Goal: Task Accomplishment & Management: Use online tool/utility

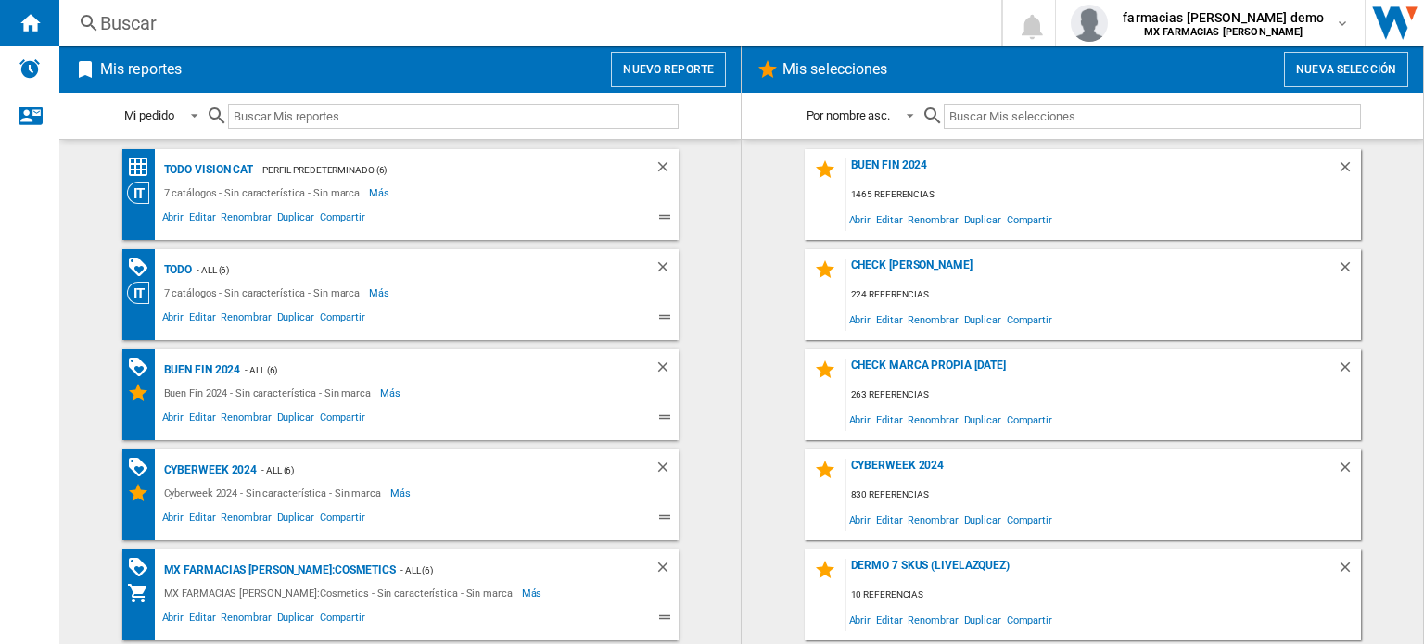
click at [703, 58] on button "Nuevo reporte" at bounding box center [668, 69] width 115 height 35
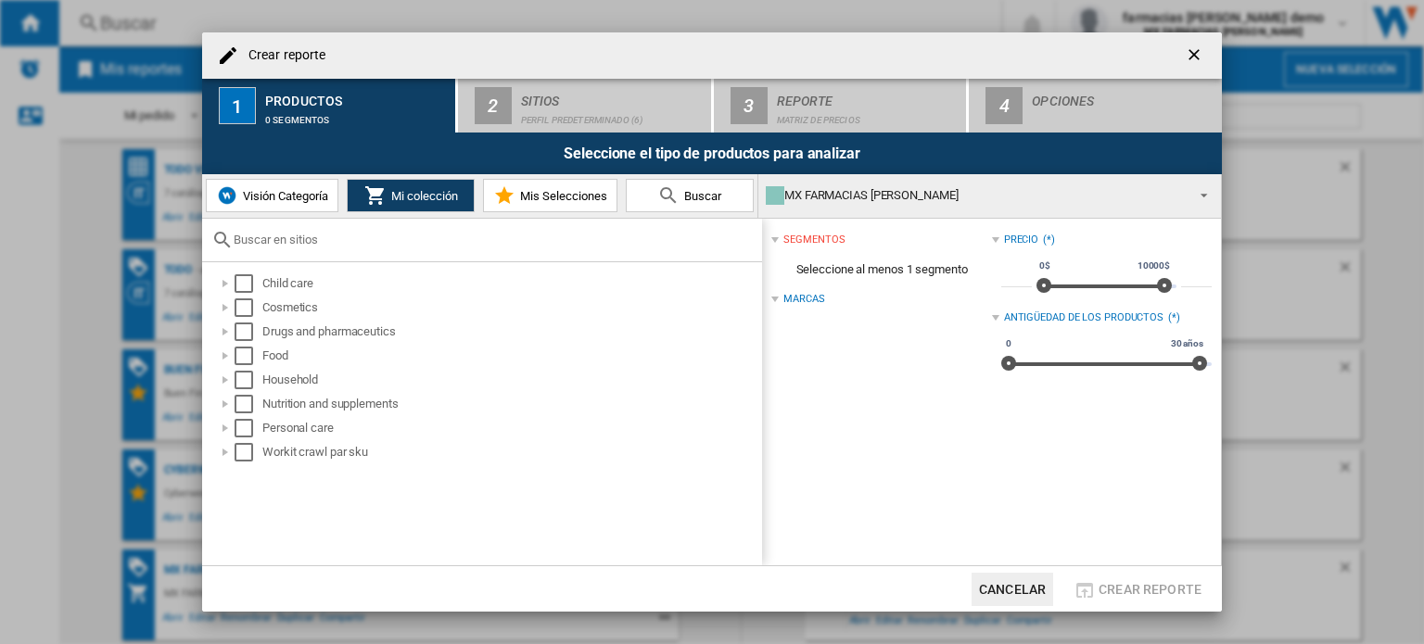
click at [994, 593] on button "Cancelar" at bounding box center [1013, 589] width 82 height 33
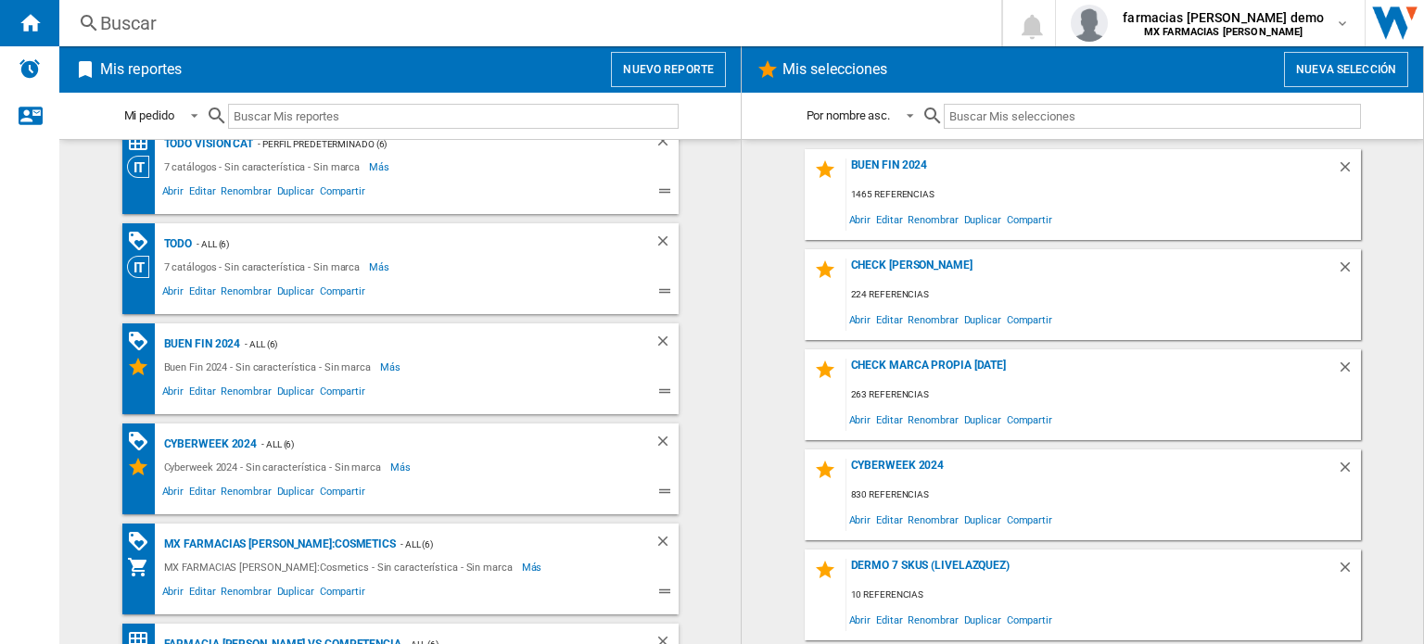
scroll to position [95, 0]
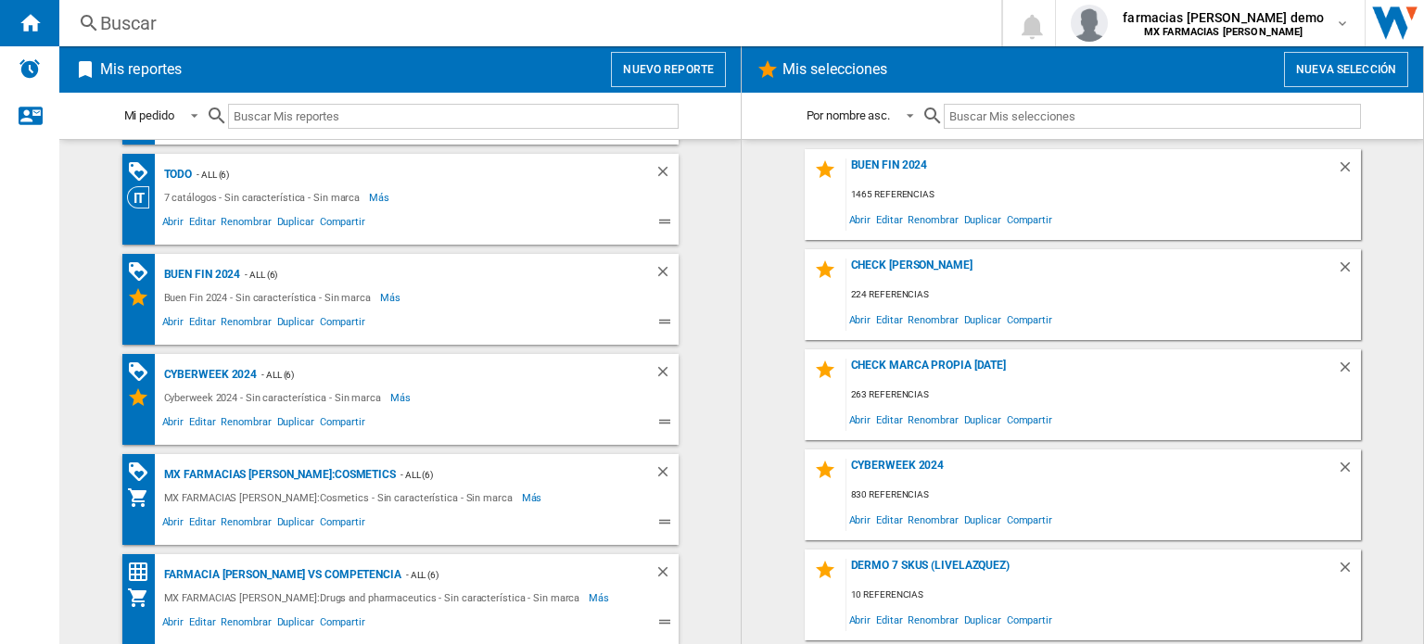
click at [667, 70] on button "Nuevo reporte" at bounding box center [668, 69] width 115 height 35
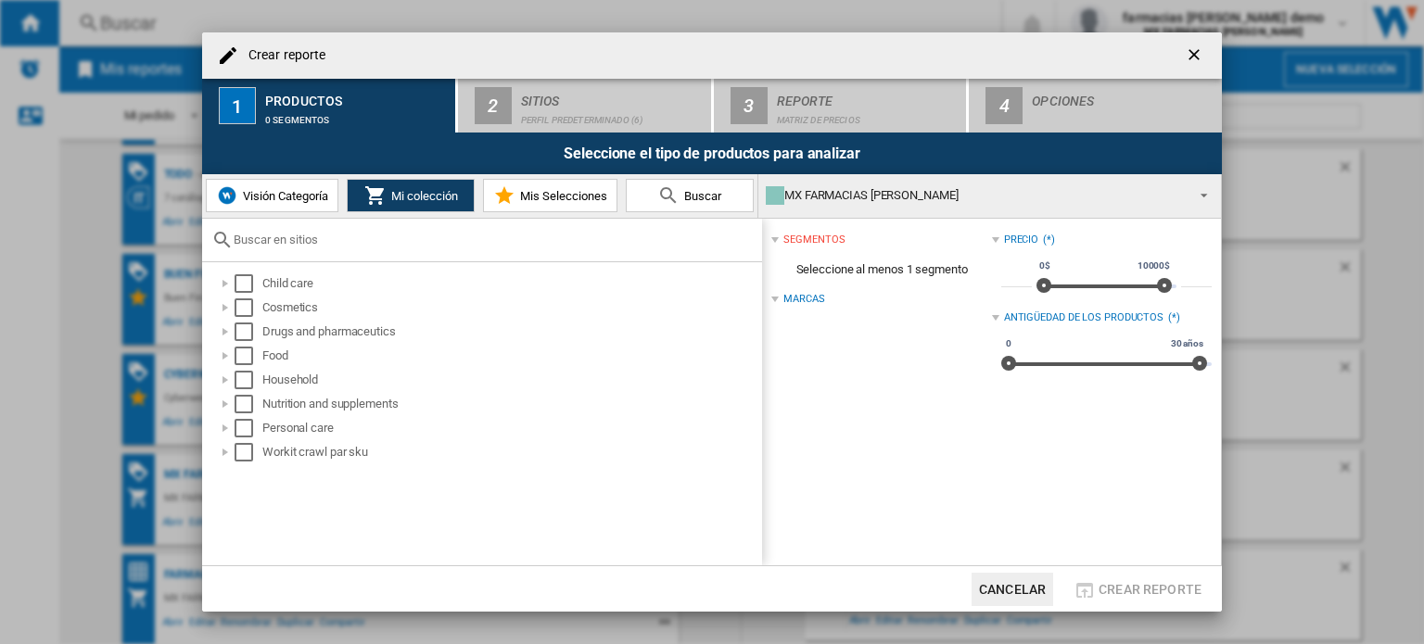
click at [287, 196] on span "Visión Categoría" at bounding box center [283, 196] width 90 height 14
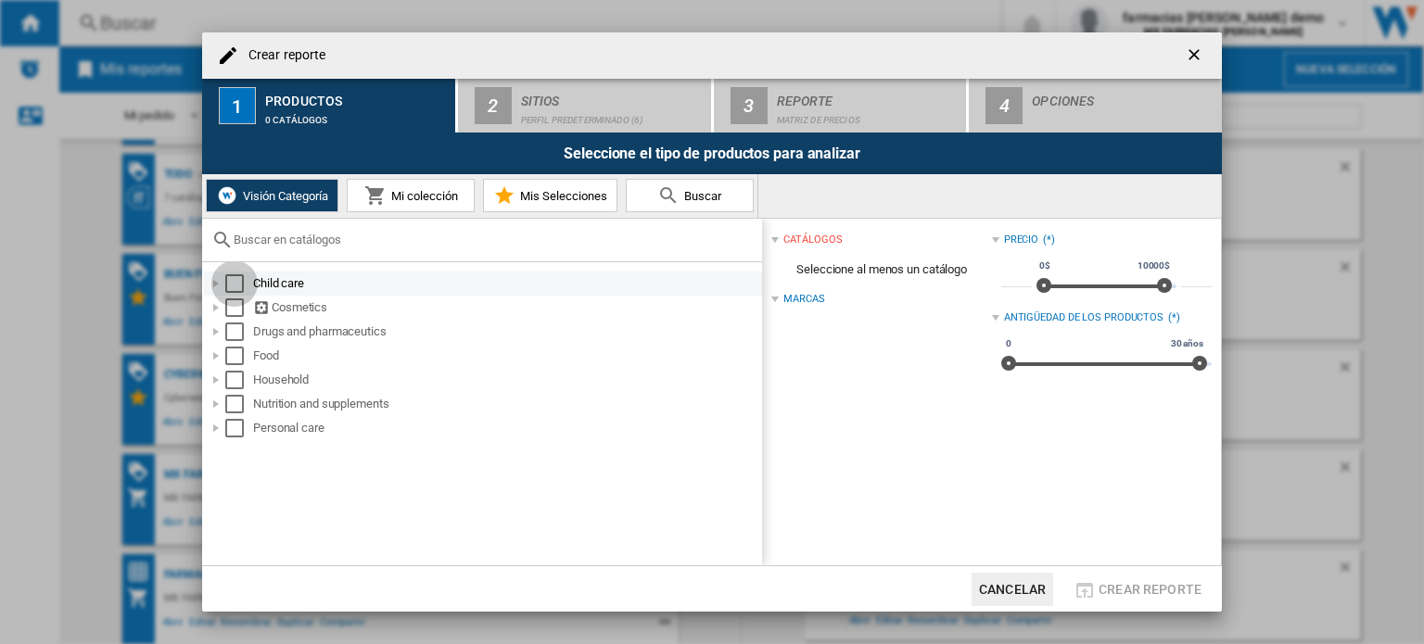
click at [236, 282] on div "Select" at bounding box center [234, 283] width 19 height 19
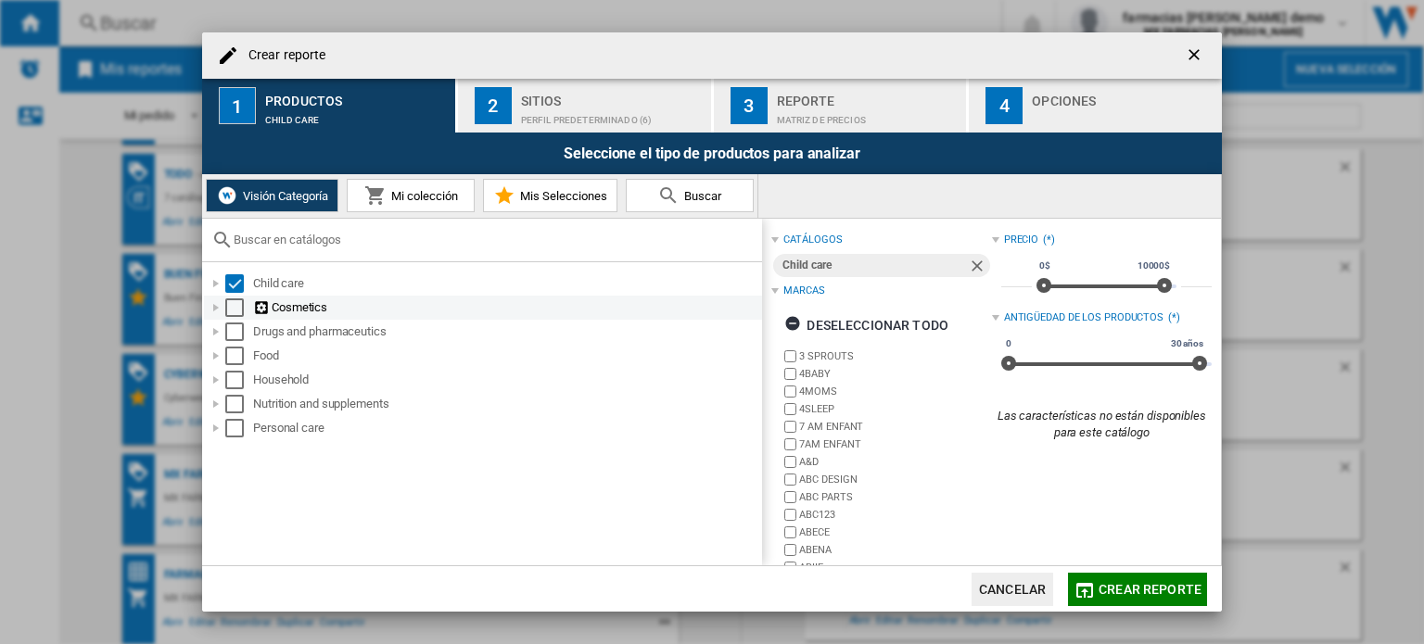
click at [236, 302] on div "Select" at bounding box center [234, 308] width 19 height 19
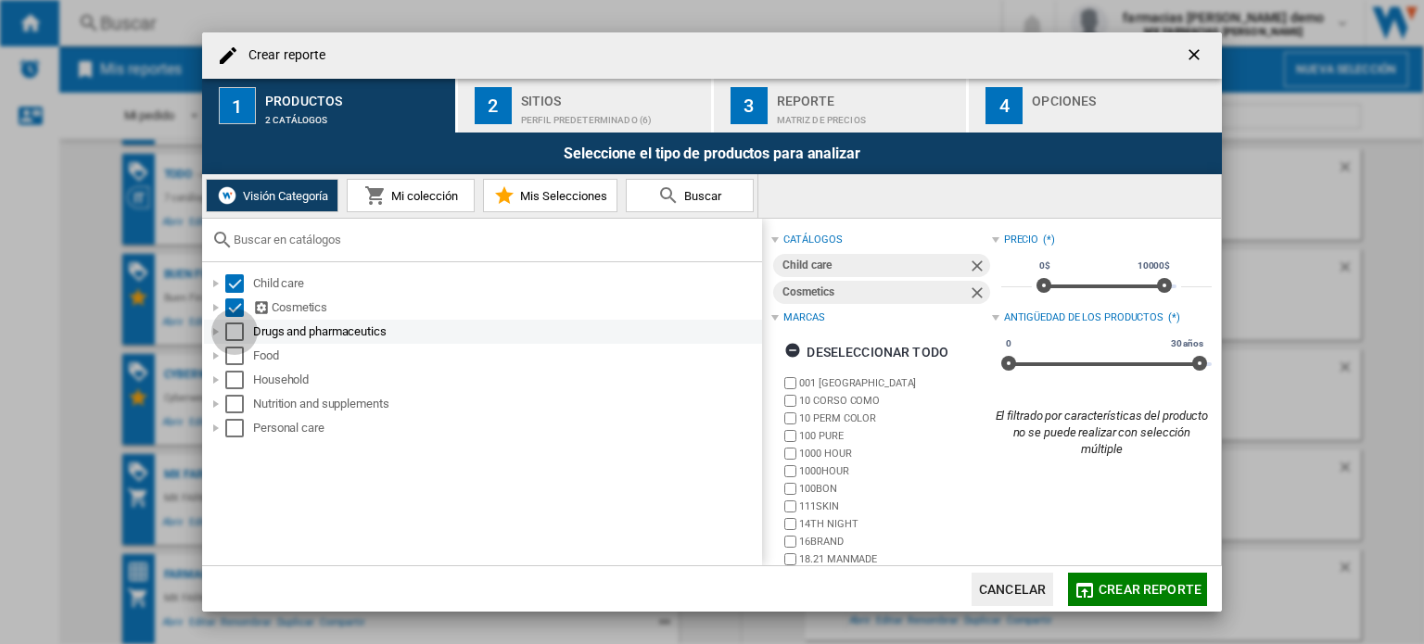
click at [237, 325] on div "Select" at bounding box center [234, 332] width 19 height 19
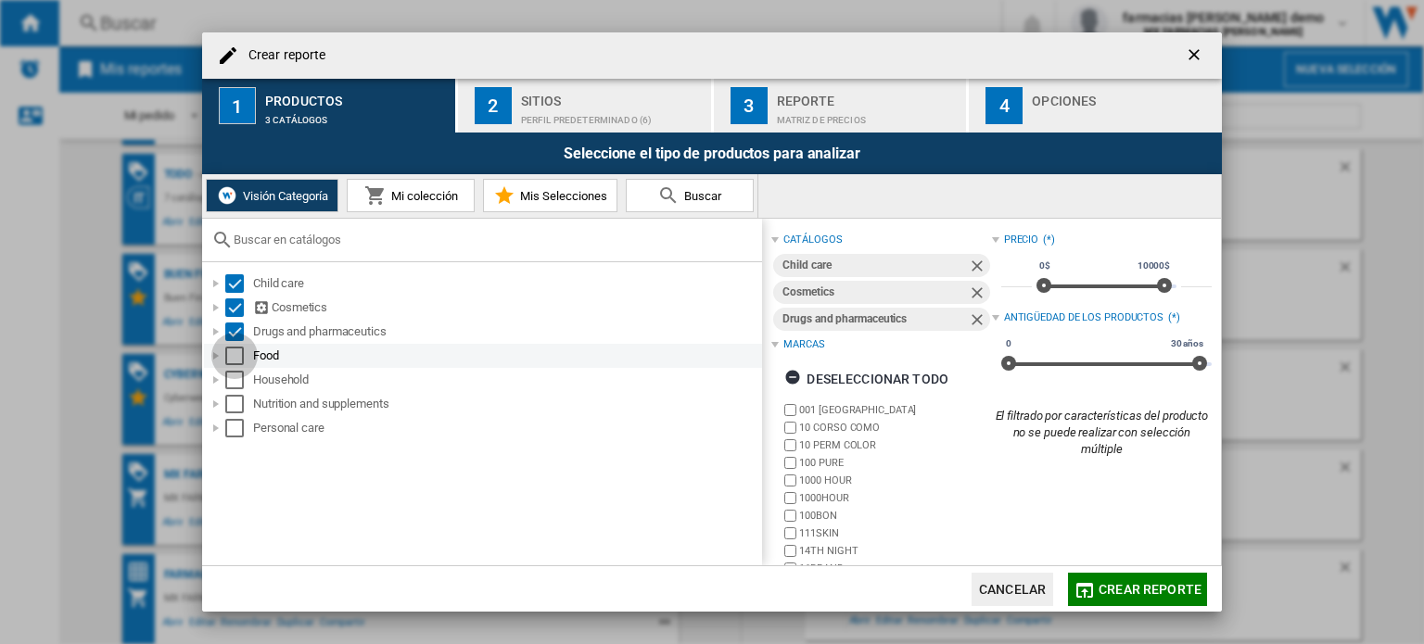
click at [230, 351] on div "Select" at bounding box center [234, 356] width 19 height 19
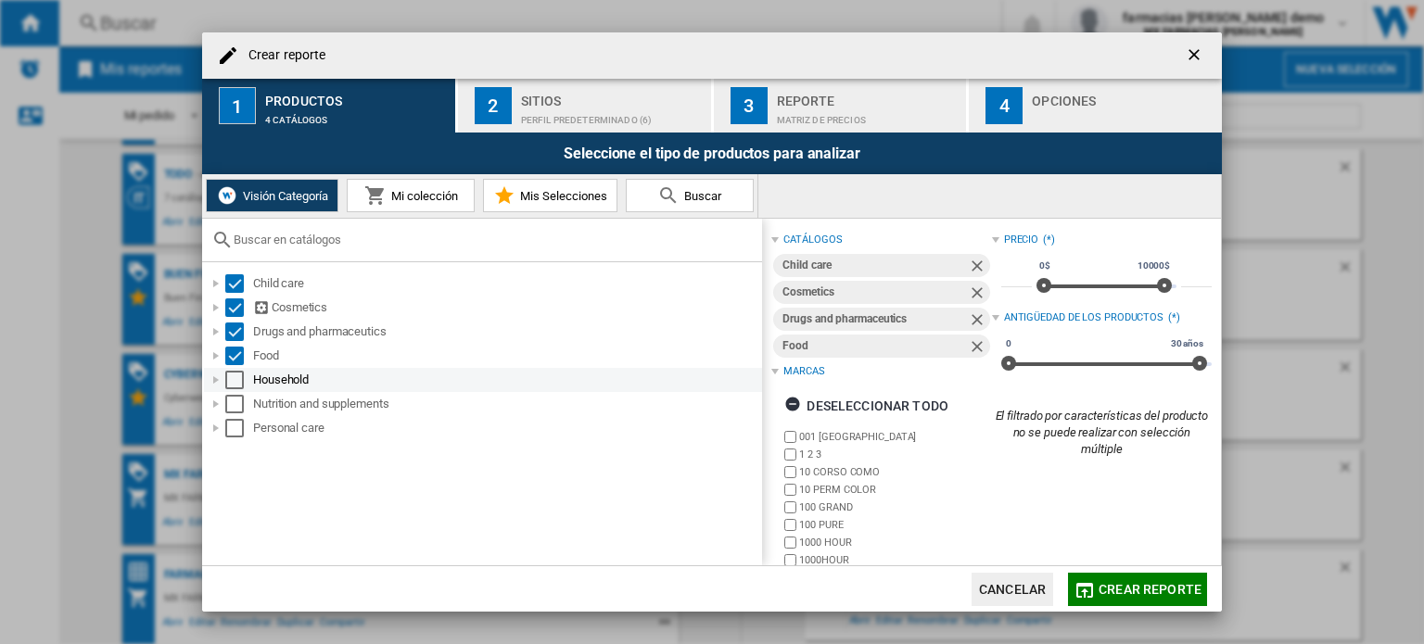
click at [234, 378] on div "Select" at bounding box center [234, 380] width 19 height 19
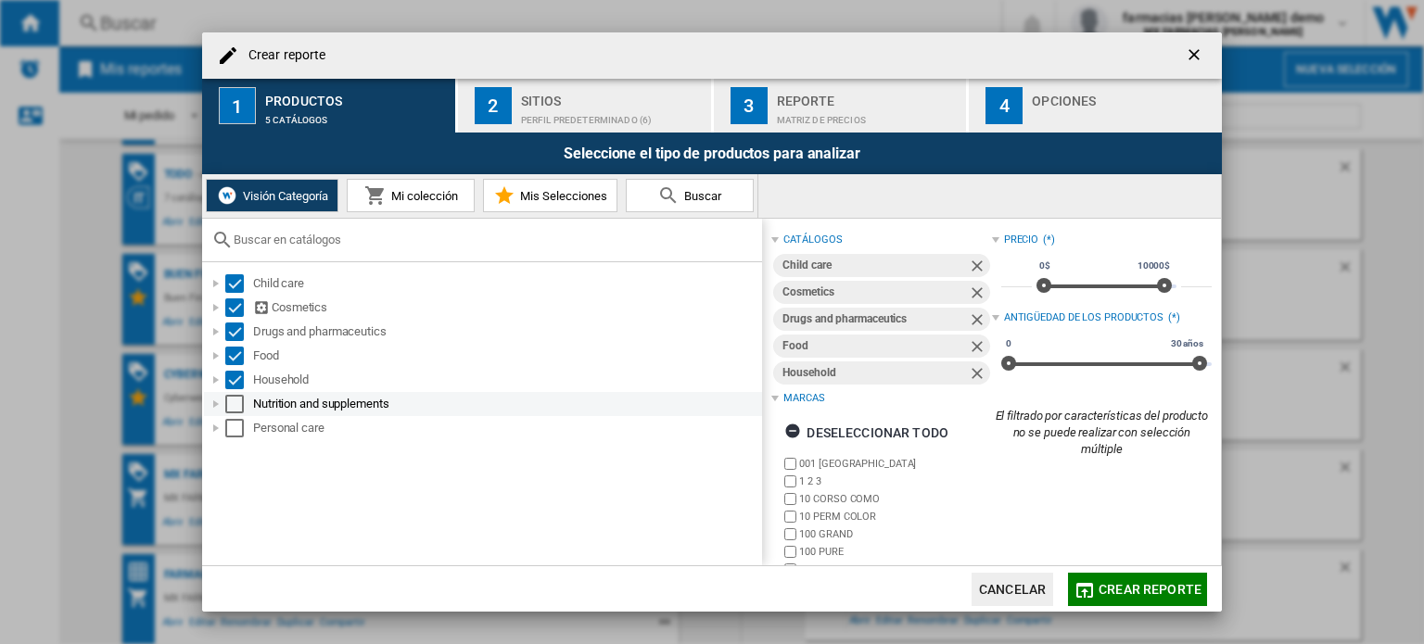
click at [232, 399] on div "Select" at bounding box center [234, 404] width 19 height 19
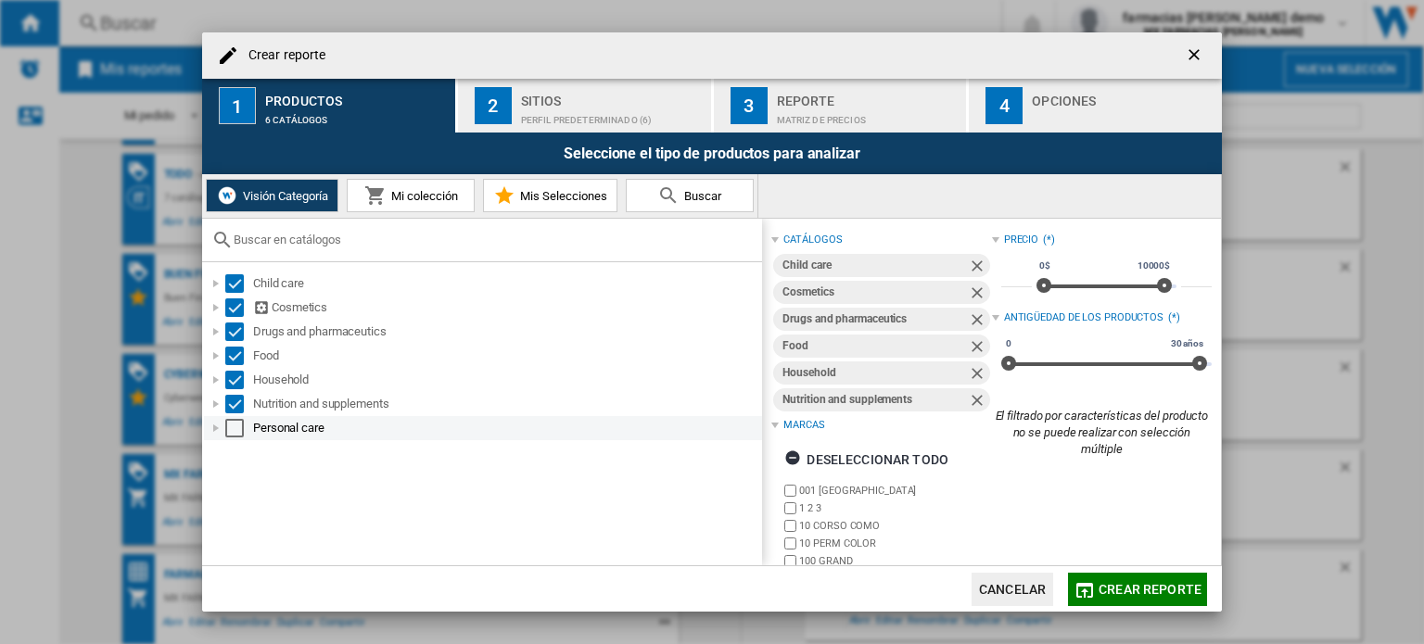
click at [232, 429] on div "Select" at bounding box center [234, 428] width 19 height 19
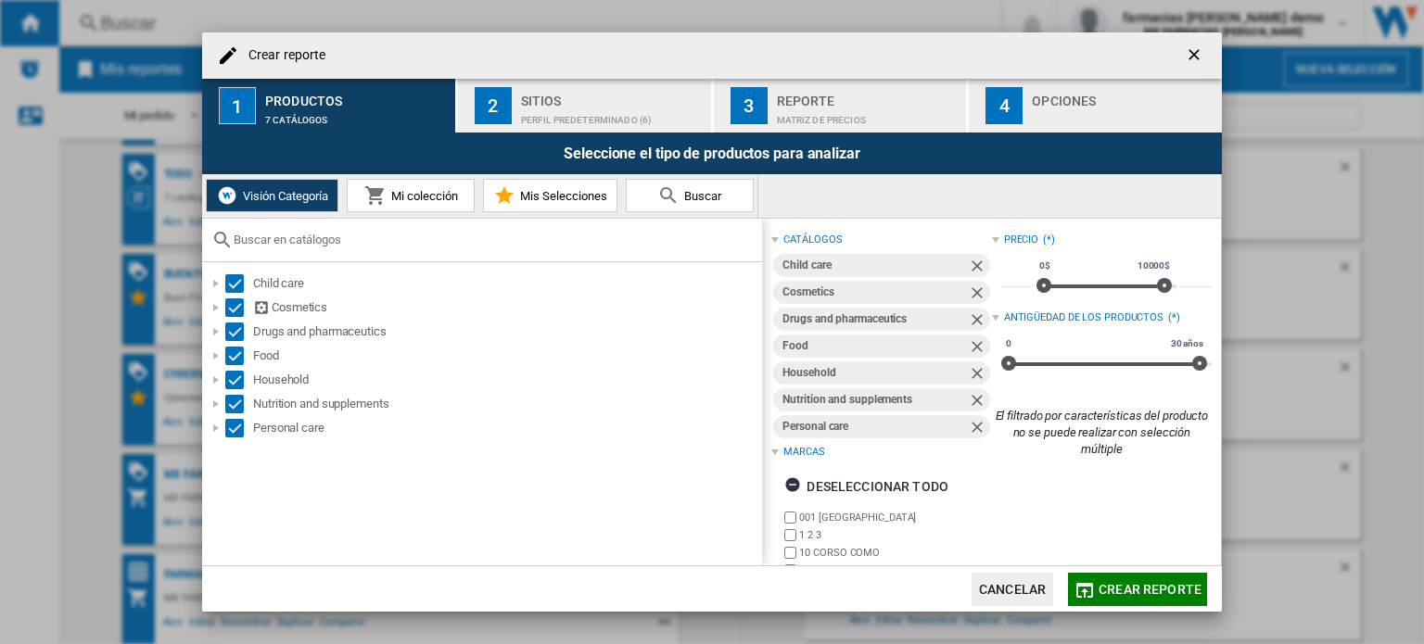
click at [630, 92] on div "Sitios" at bounding box center [612, 95] width 183 height 19
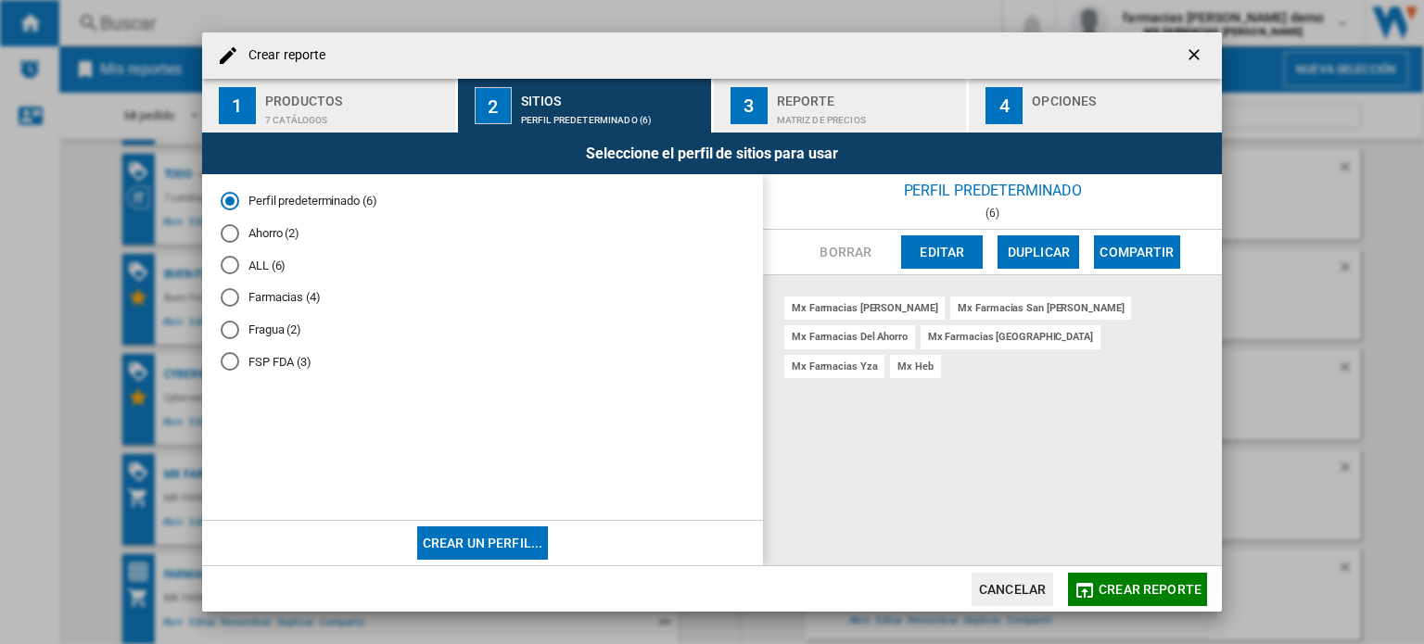
click at [260, 229] on md-radio-button "Ahorro (2)" at bounding box center [483, 233] width 524 height 18
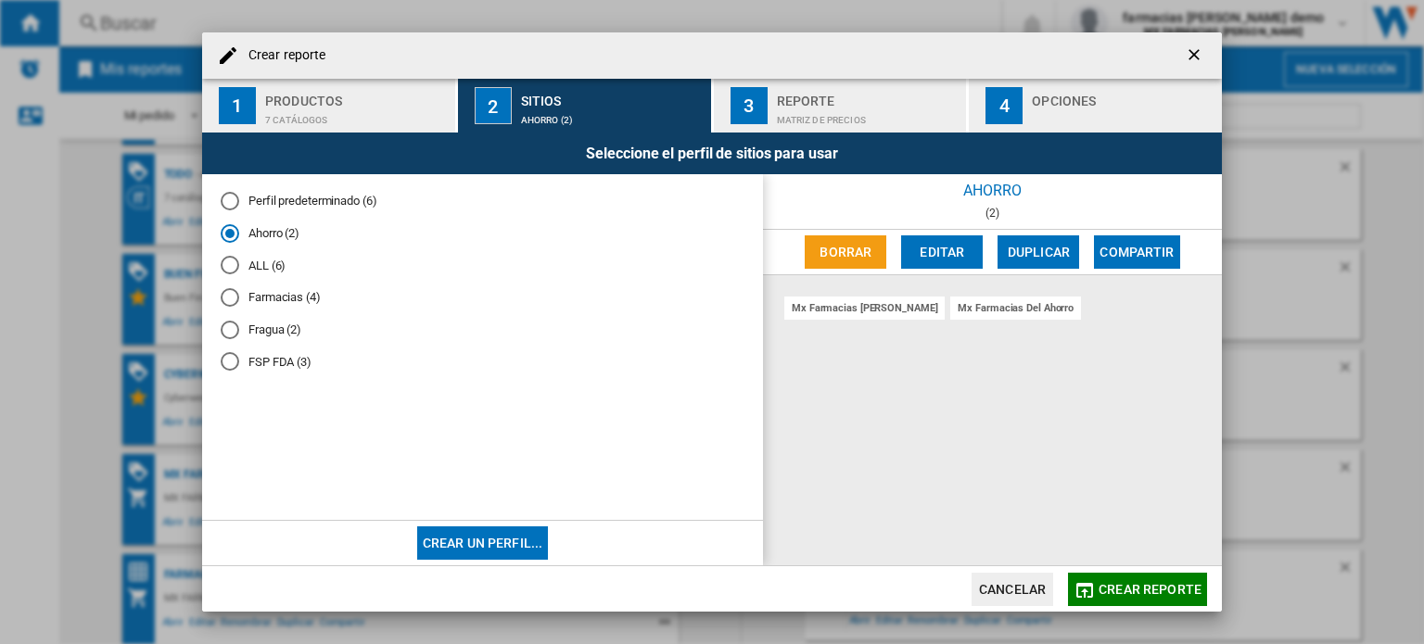
click at [1041, 97] on div "Opciones" at bounding box center [1123, 95] width 183 height 19
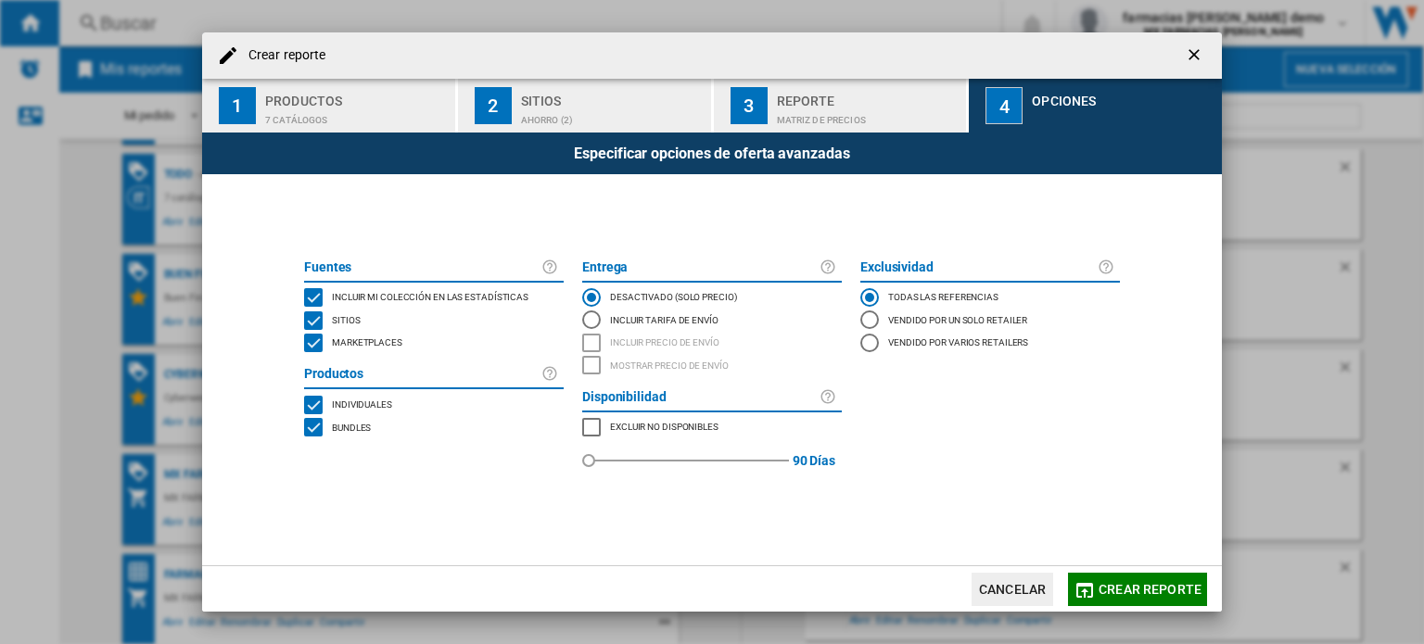
click at [375, 344] on span "Marketplaces" at bounding box center [367, 341] width 70 height 13
click at [465, 289] on span "Incluir mi colección en las estadísticas" at bounding box center [430, 295] width 197 height 13
click at [808, 104] on div "Reporte" at bounding box center [868, 95] width 183 height 19
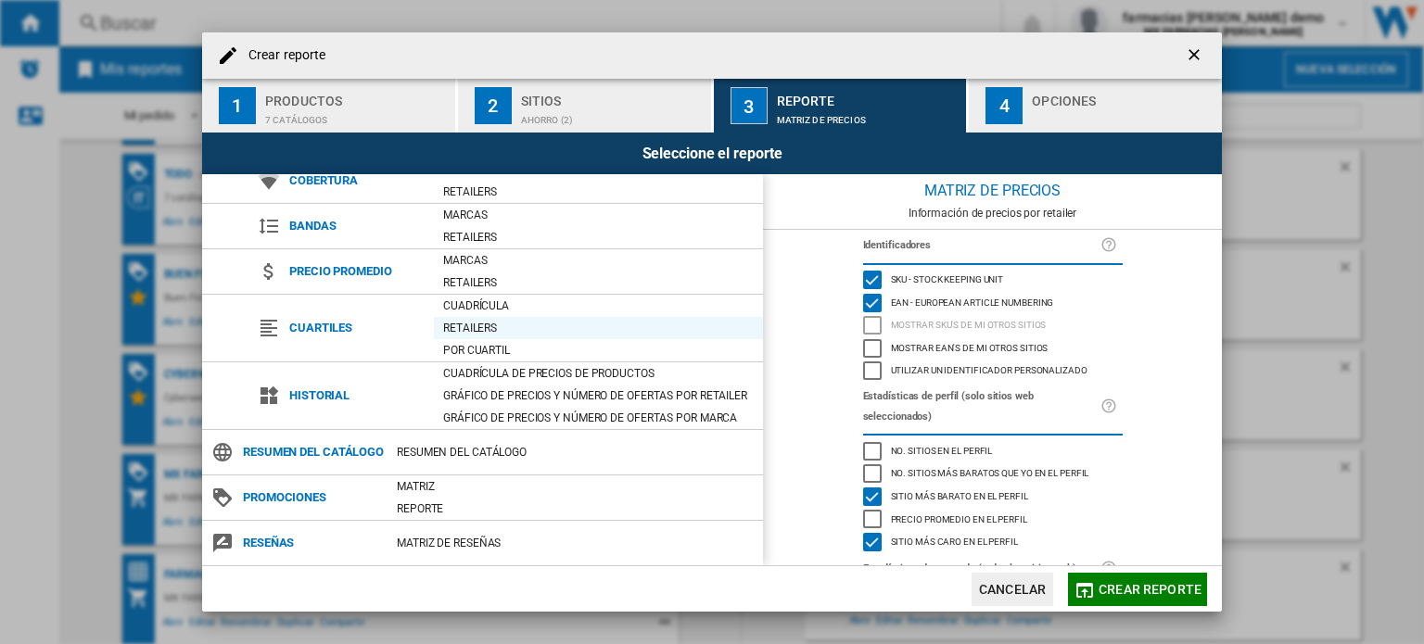
scroll to position [115, 0]
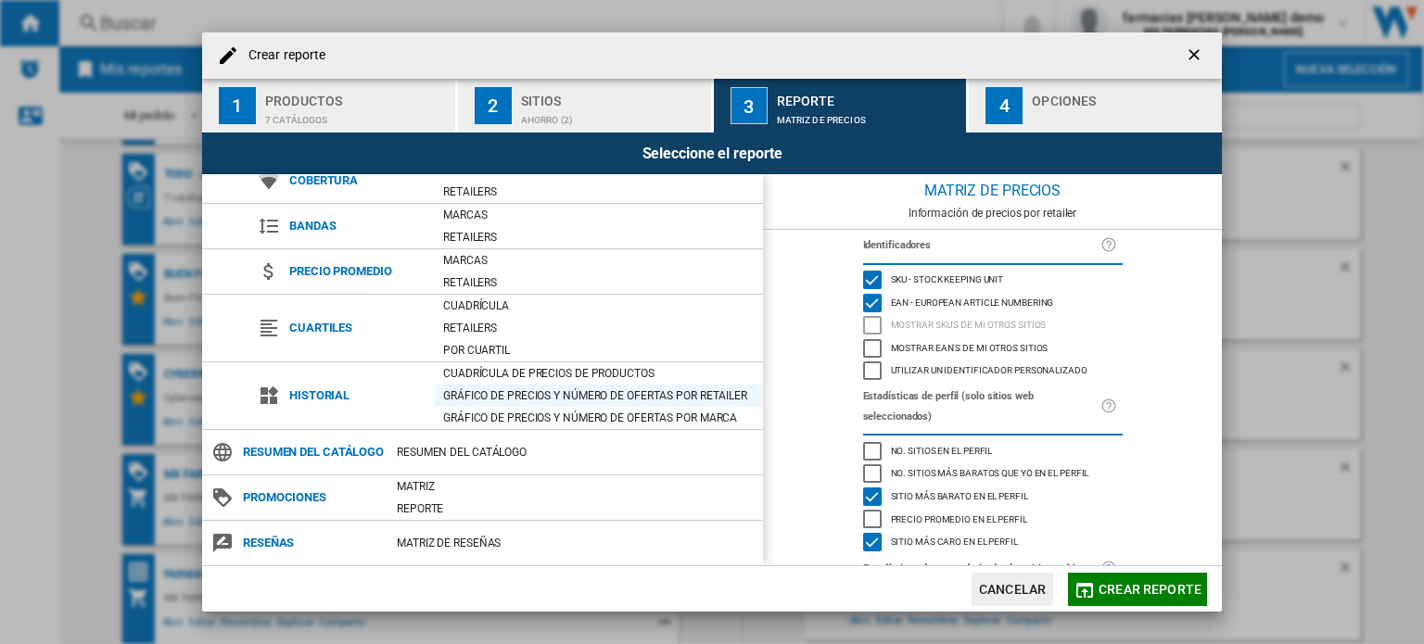
click at [626, 387] on div "Gráfico de precios y número de ofertas por retailer" at bounding box center [598, 396] width 329 height 19
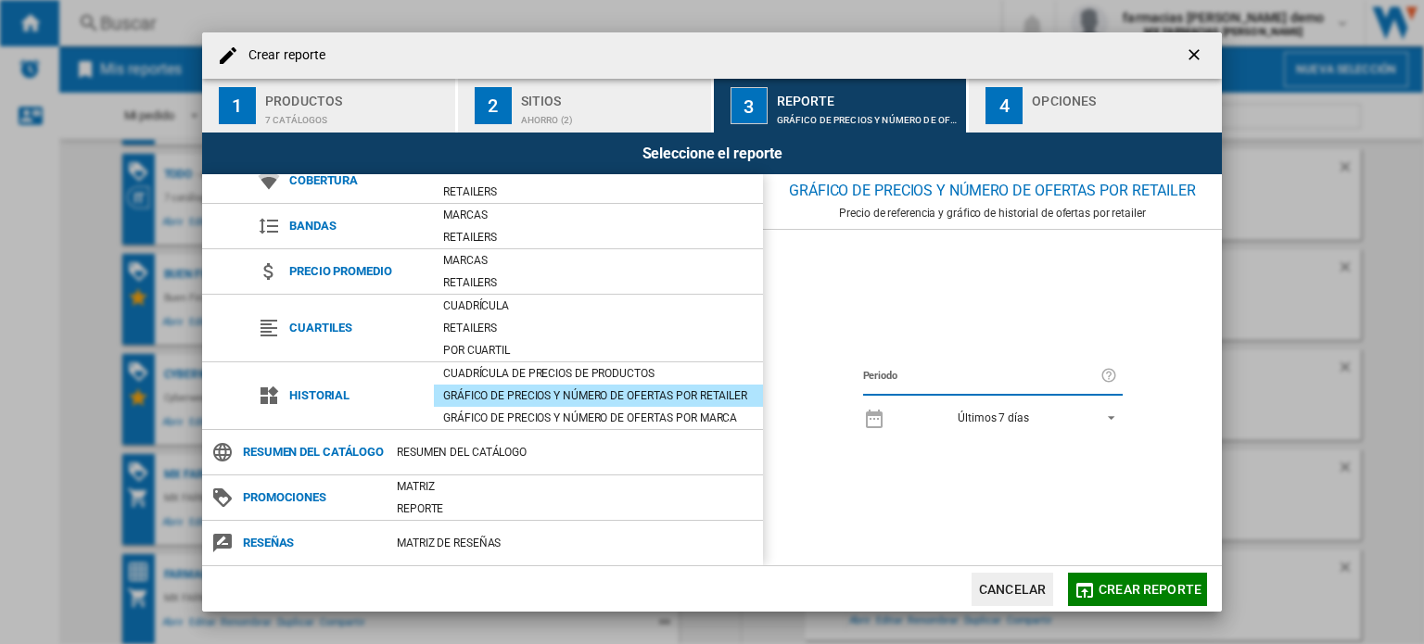
click at [996, 412] on div "Últimos 7 días" at bounding box center [993, 418] width 71 height 13
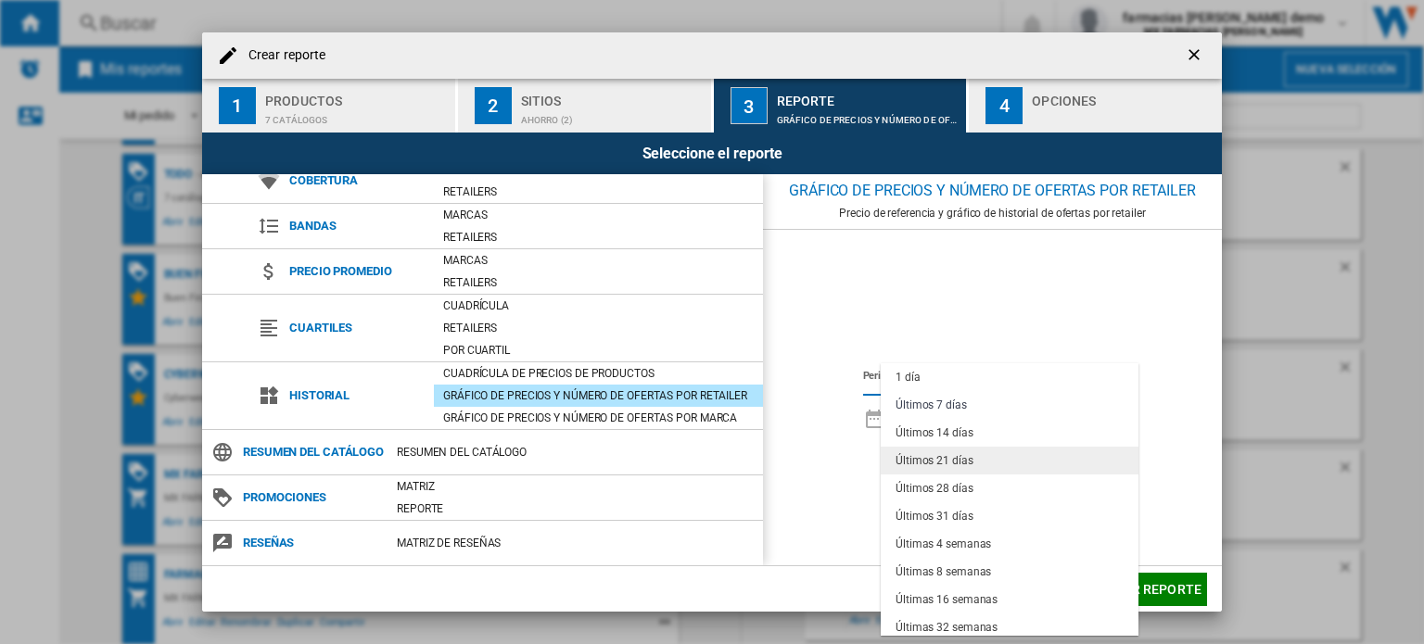
click at [953, 469] on md-option "Últimos 21 días" at bounding box center [1010, 461] width 258 height 28
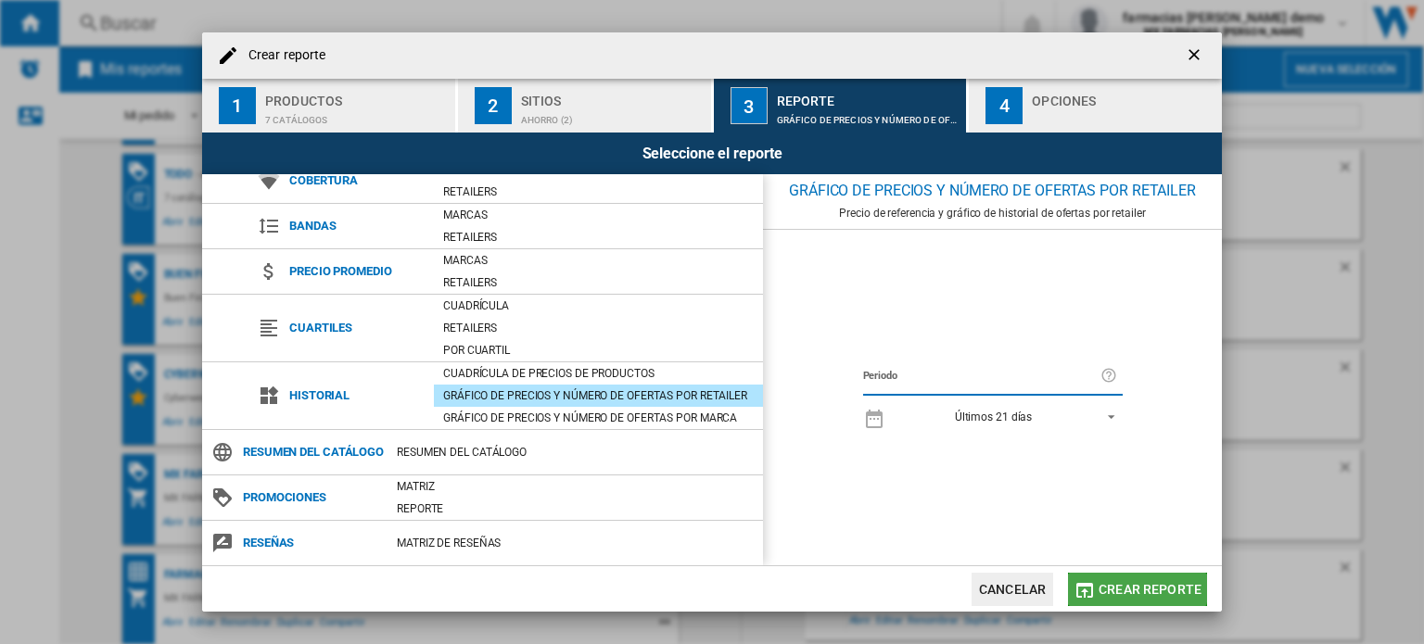
click at [1123, 587] on span "Crear reporte" at bounding box center [1150, 589] width 103 height 15
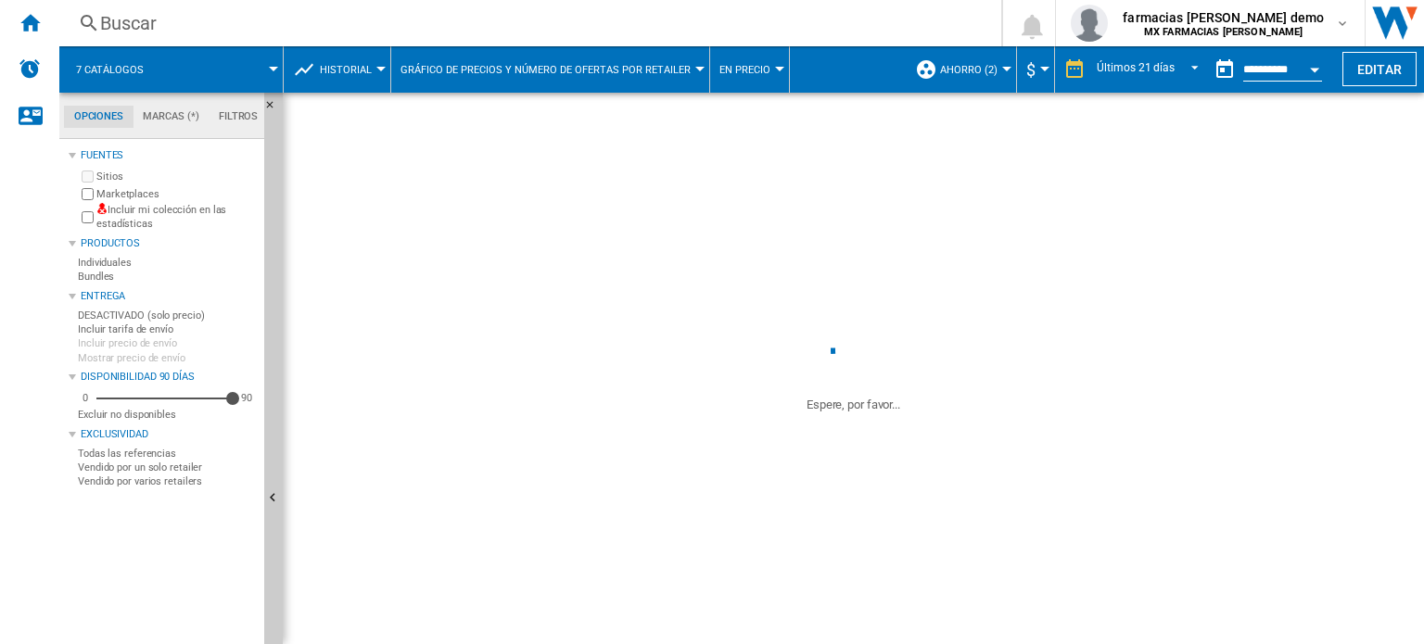
click at [755, 78] on button "En precio" at bounding box center [749, 69] width 60 height 46
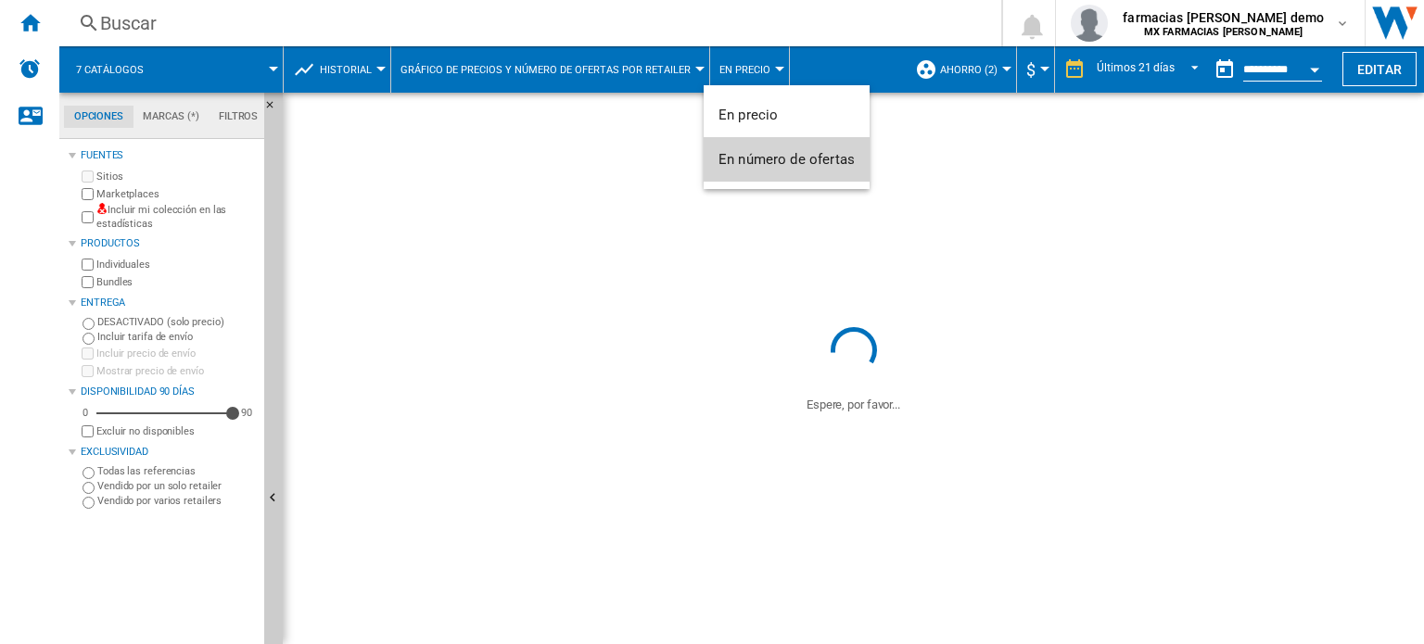
click at [775, 162] on span "En número de ofertas" at bounding box center [787, 159] width 136 height 17
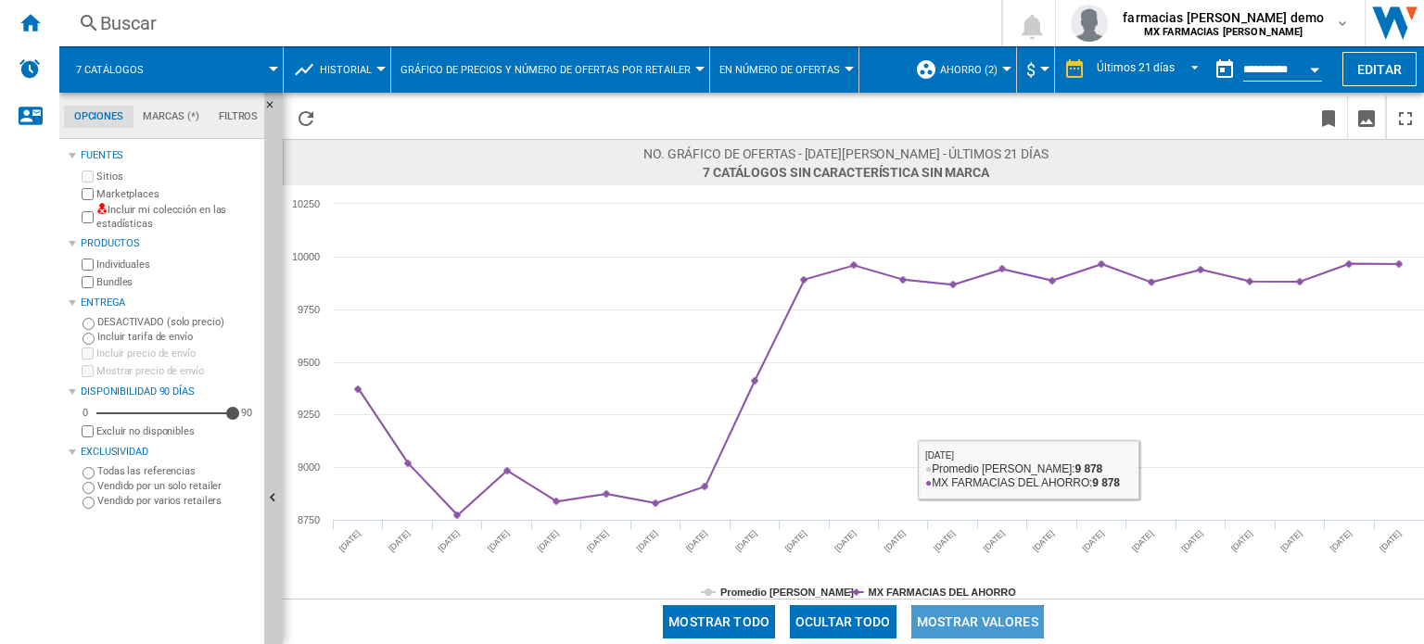
click at [1002, 628] on button "Mostrar valores" at bounding box center [977, 621] width 133 height 33
